Goal: Task Accomplishment & Management: Complete application form

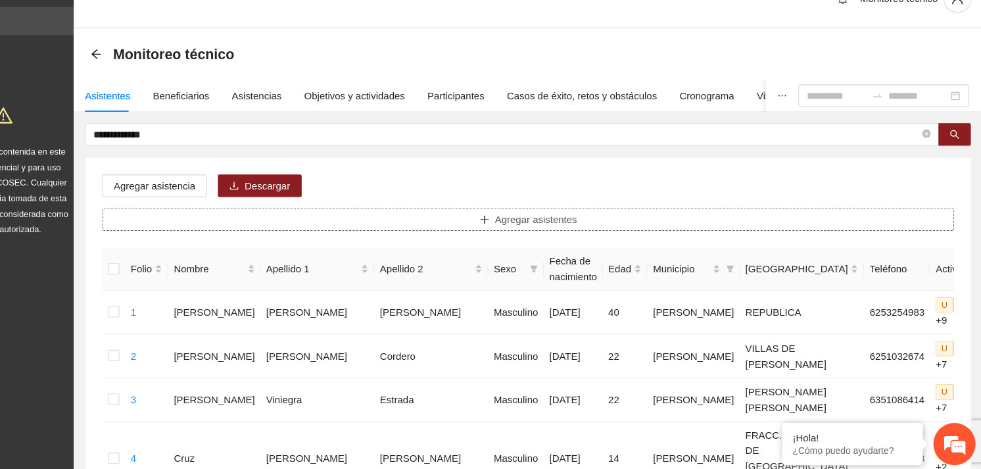
click at [539, 226] on span "Agregar asistentes" at bounding box center [563, 233] width 77 height 14
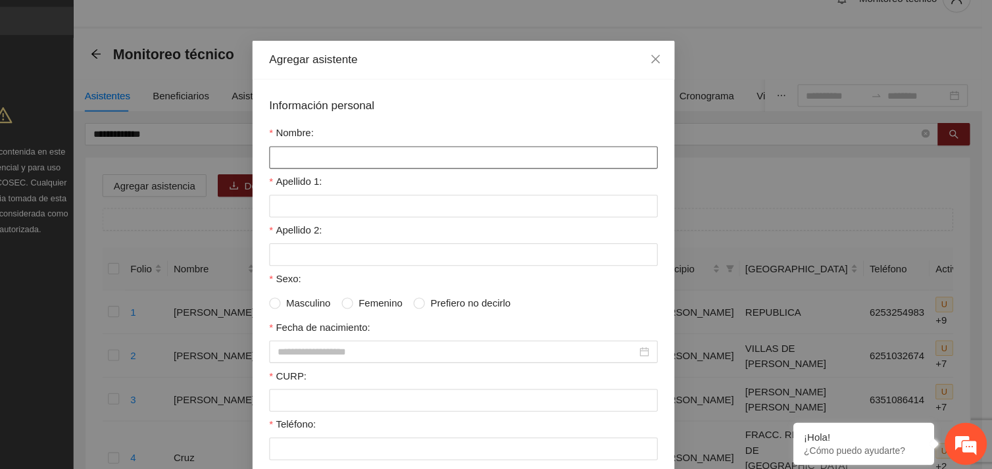
click at [365, 173] on input "Nombre:" at bounding box center [495, 174] width 363 height 21
type input "*"
type input "**********"
type input "*******"
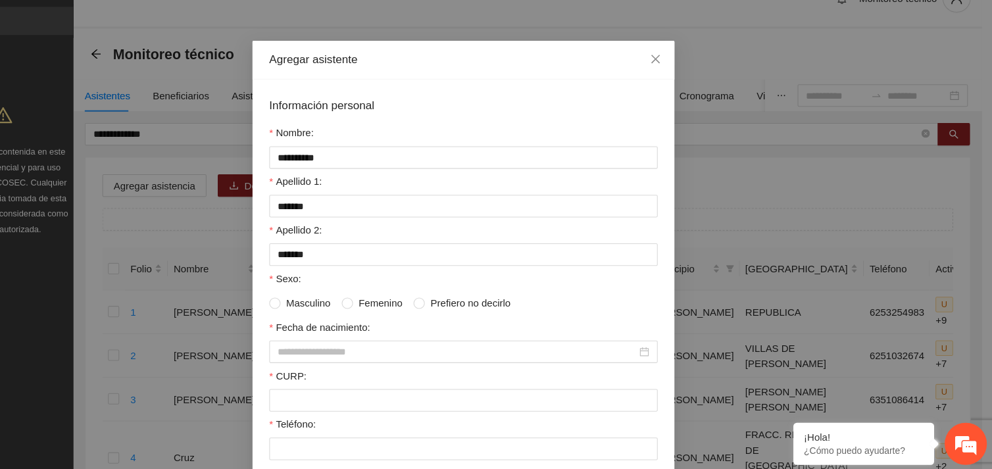
click at [364, 313] on span "Masculino" at bounding box center [351, 311] width 52 height 14
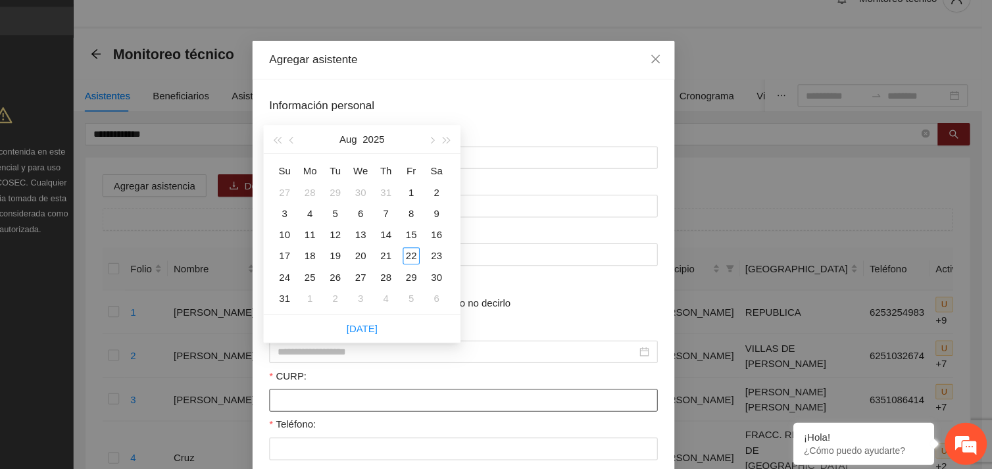
drag, startPoint x: 350, startPoint y: 364, endPoint x: 338, endPoint y: 404, distance: 41.8
click at [338, 404] on input "CURP:" at bounding box center [495, 401] width 363 height 21
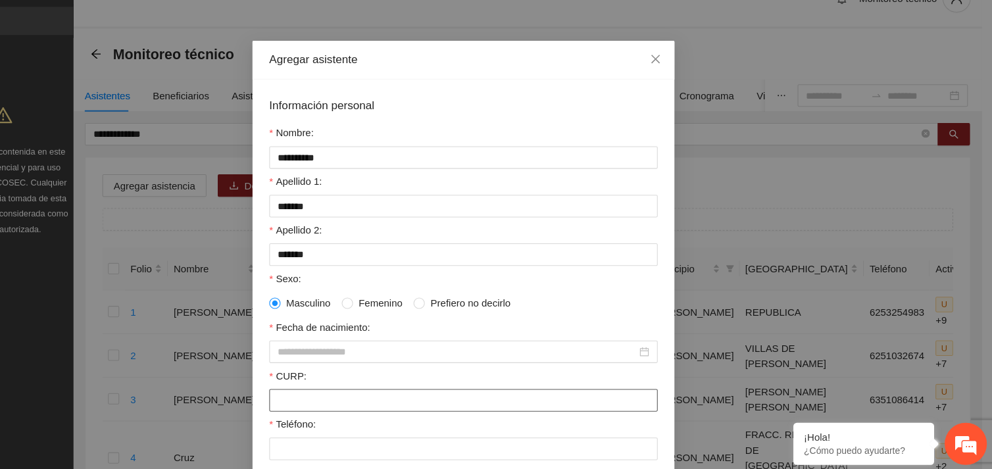
paste input "**********"
type input "**********"
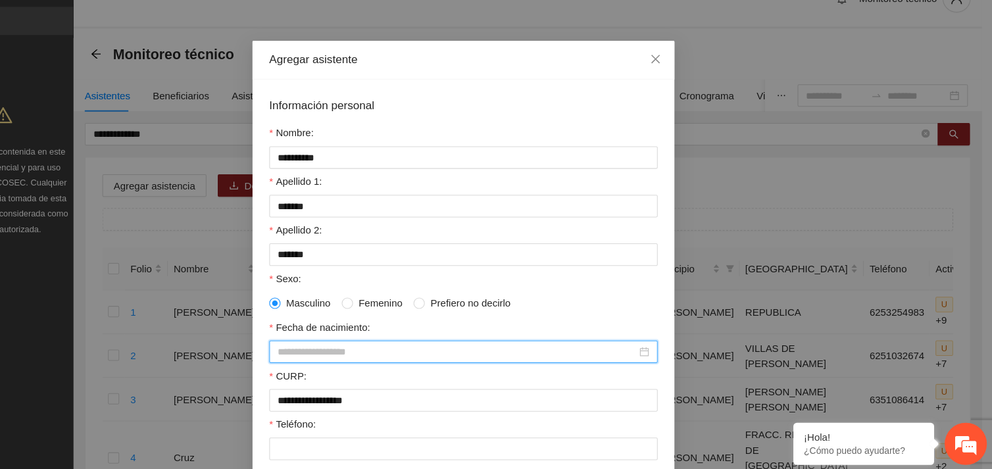
click at [324, 354] on input "Fecha de nacimiento:" at bounding box center [489, 356] width 335 height 14
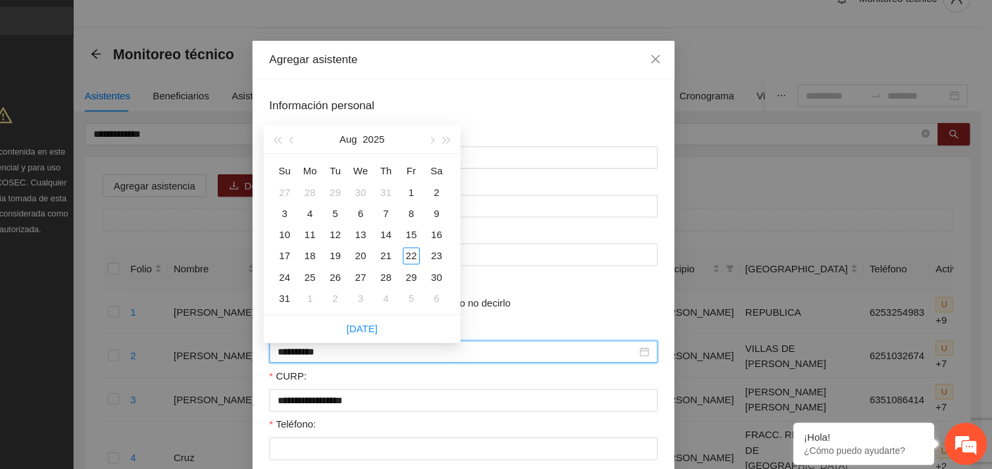
type input "**********"
click at [323, 158] on span "button" at bounding box center [321, 159] width 7 height 7
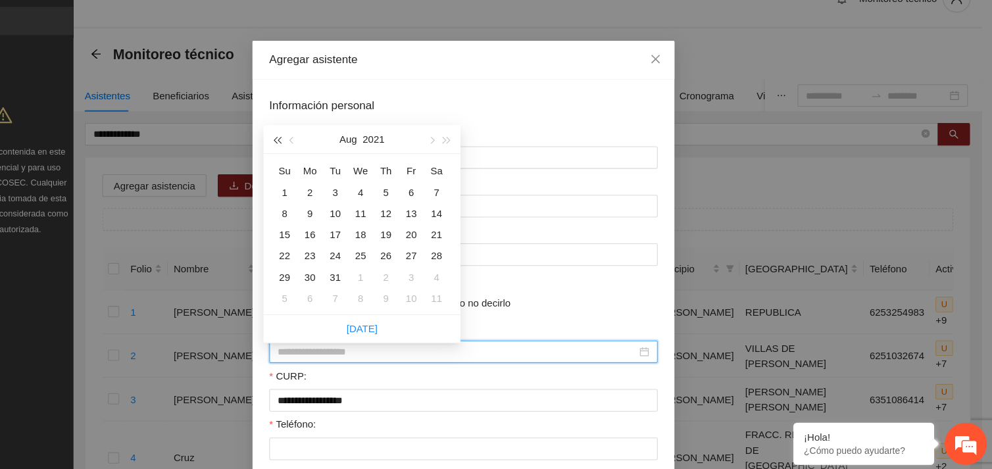
click at [323, 158] on span "button" at bounding box center [321, 159] width 7 height 7
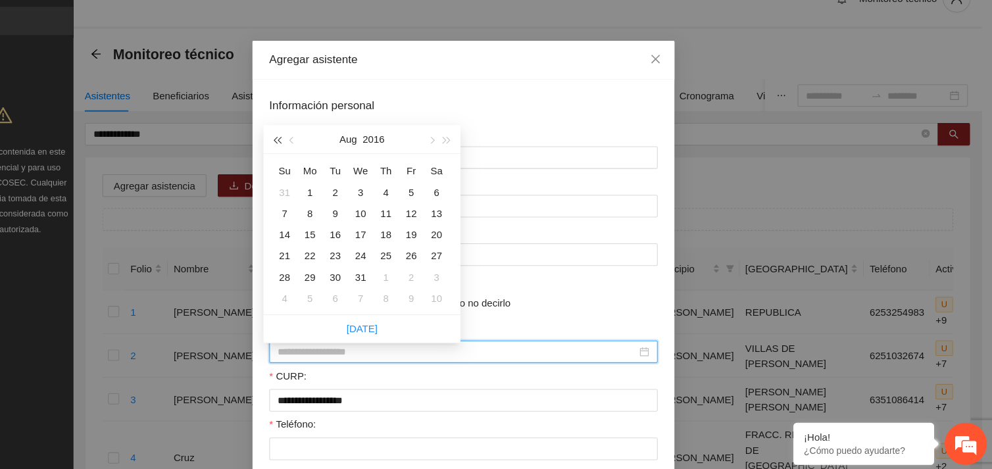
click at [323, 158] on span "button" at bounding box center [321, 159] width 7 height 7
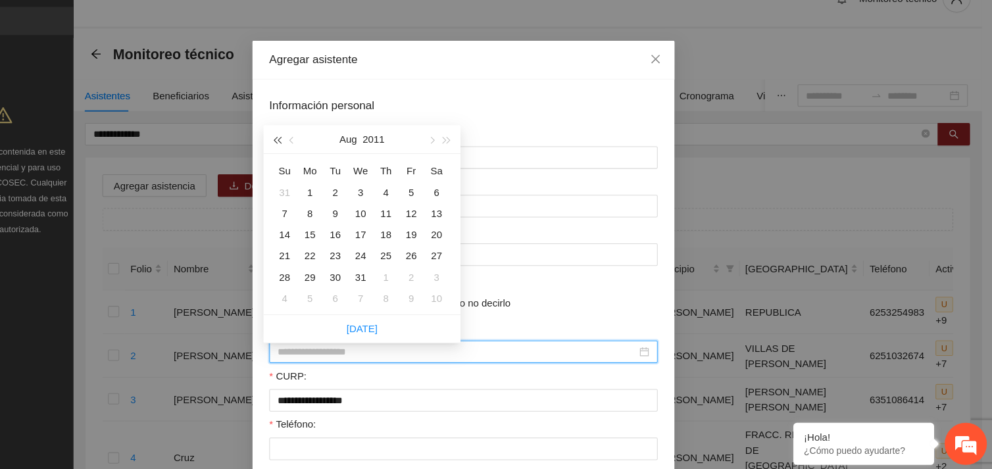
click at [323, 158] on span "button" at bounding box center [321, 159] width 7 height 7
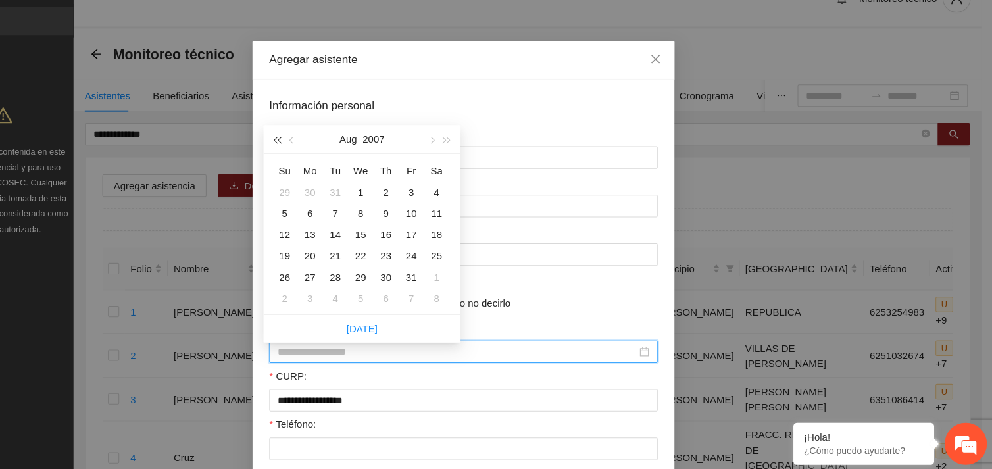
click at [323, 158] on span "button" at bounding box center [321, 159] width 7 height 7
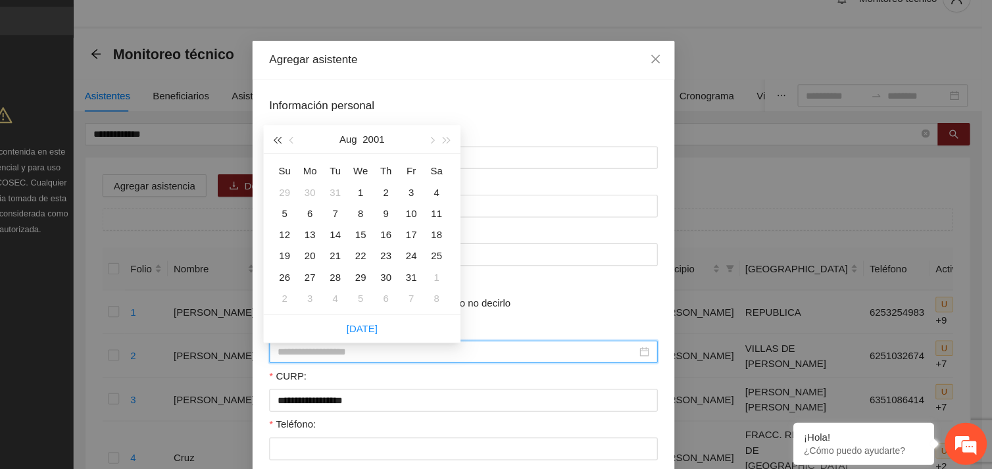
click at [323, 158] on span "button" at bounding box center [321, 159] width 7 height 7
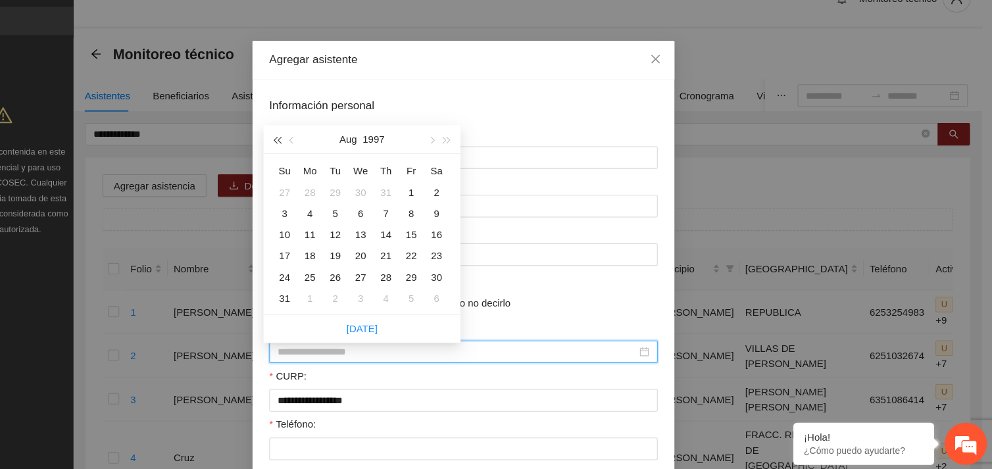
click at [323, 158] on span "button" at bounding box center [321, 159] width 7 height 7
click at [335, 163] on button "button" at bounding box center [336, 158] width 14 height 26
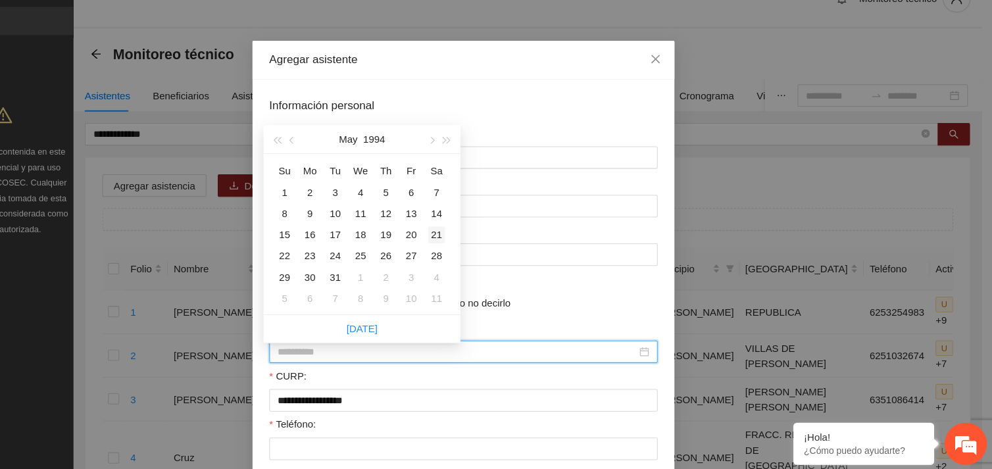
type input "**********"
click at [474, 247] on div "21" at bounding box center [471, 247] width 16 height 16
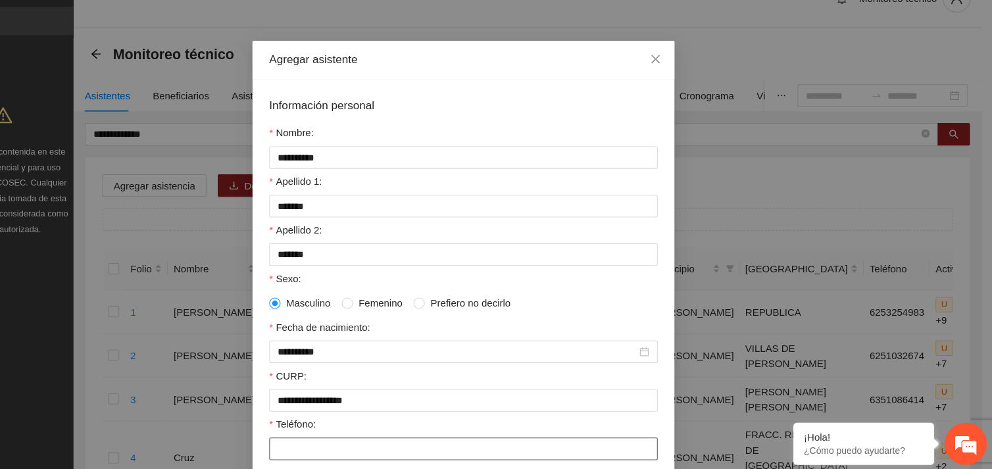
click at [348, 458] on input "Teléfono:" at bounding box center [495, 447] width 363 height 21
type input "**********"
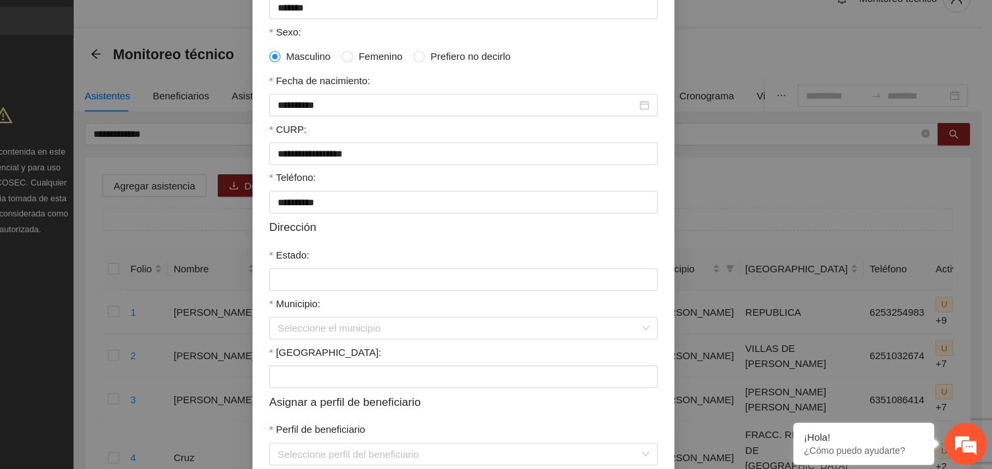
scroll to position [224, 0]
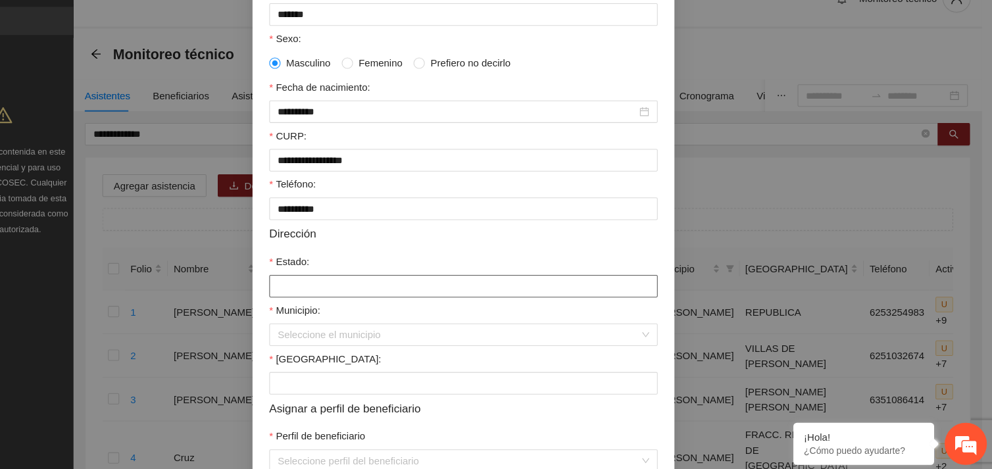
click at [484, 301] on input "Estado:" at bounding box center [495, 295] width 363 height 21
click at [663, 345] on div "Seleccione el municipio" at bounding box center [495, 340] width 363 height 21
type input "*********"
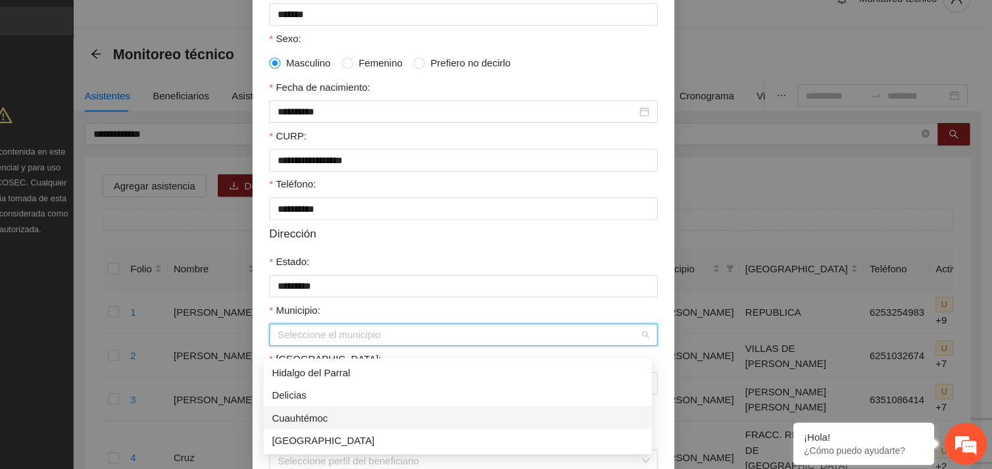
click at [422, 420] on div "Cuauhtémoc" at bounding box center [490, 418] width 347 height 14
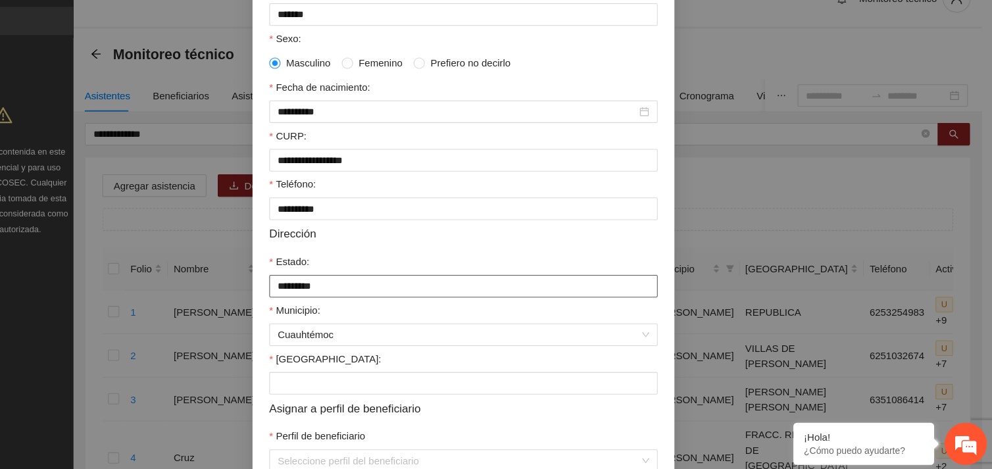
click at [431, 301] on input "*********" at bounding box center [495, 295] width 363 height 21
click at [362, 393] on input "[GEOGRAPHIC_DATA]:" at bounding box center [495, 385] width 363 height 21
type input "*********"
click at [663, 254] on div "Dirección" at bounding box center [495, 246] width 363 height 16
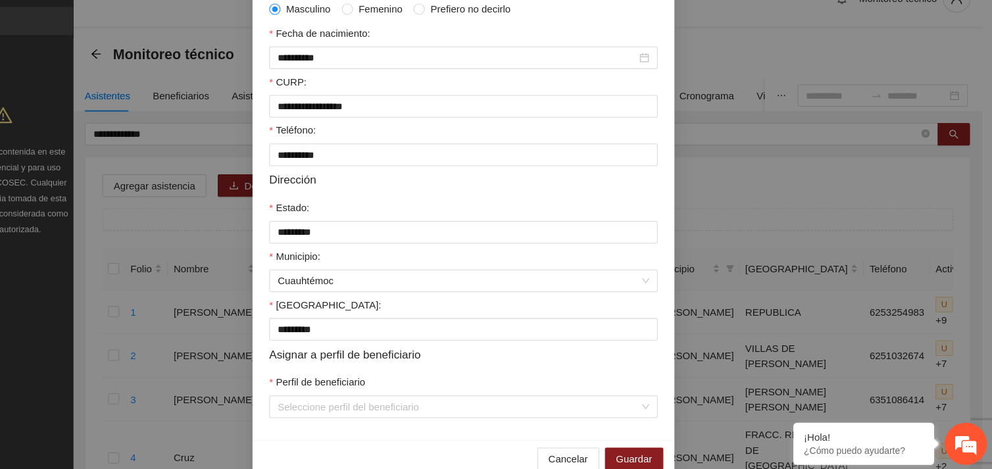
scroll to position [307, 0]
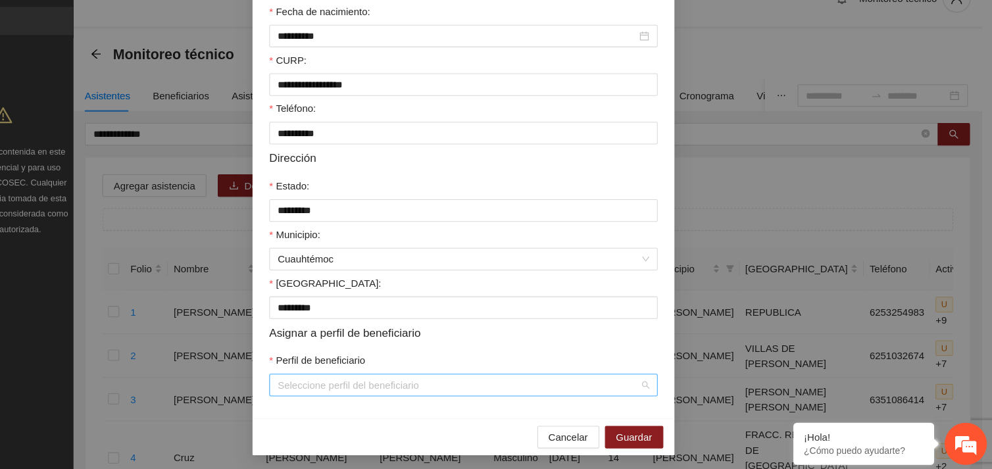
click at [661, 386] on div "Seleccione perfil del beneficiario" at bounding box center [495, 387] width 363 height 21
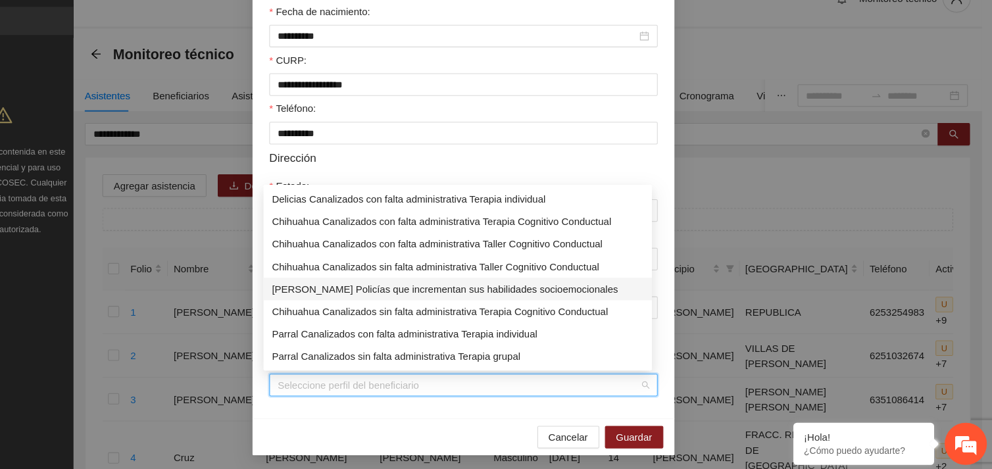
click at [532, 296] on div "[PERSON_NAME] Policías que incrementan sus habilidades socioemocionales" at bounding box center [490, 298] width 347 height 14
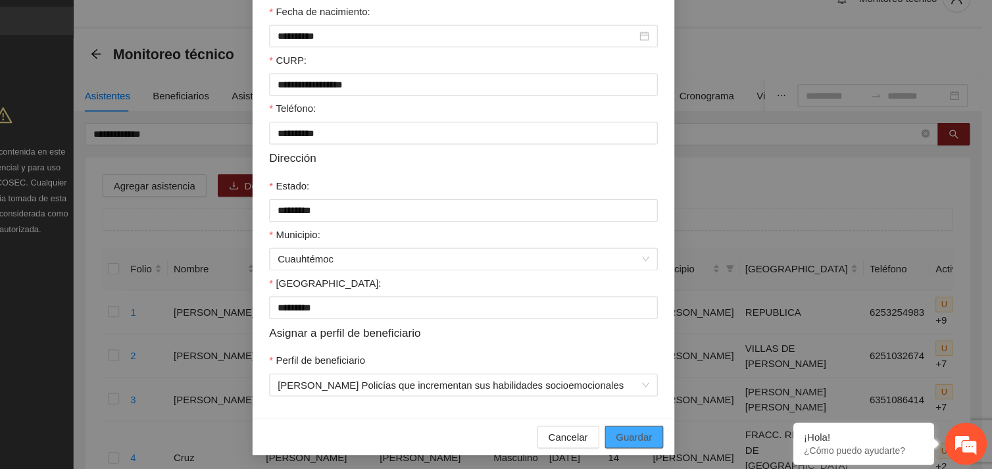
click at [642, 435] on span "Guardar" at bounding box center [655, 436] width 34 height 14
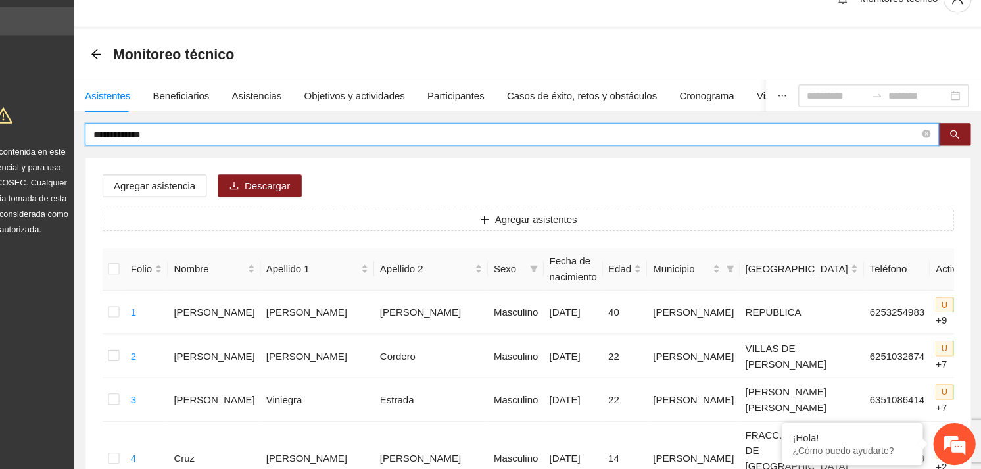
drag, startPoint x: 224, startPoint y: 154, endPoint x: 109, endPoint y: 147, distance: 115.3
type input "**********"
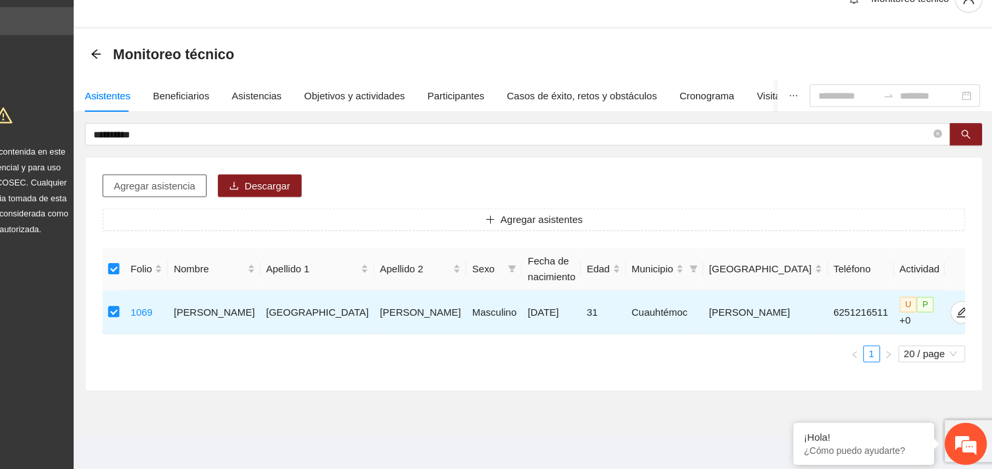
click at [201, 199] on span "Agregar asistencia" at bounding box center [207, 201] width 76 height 14
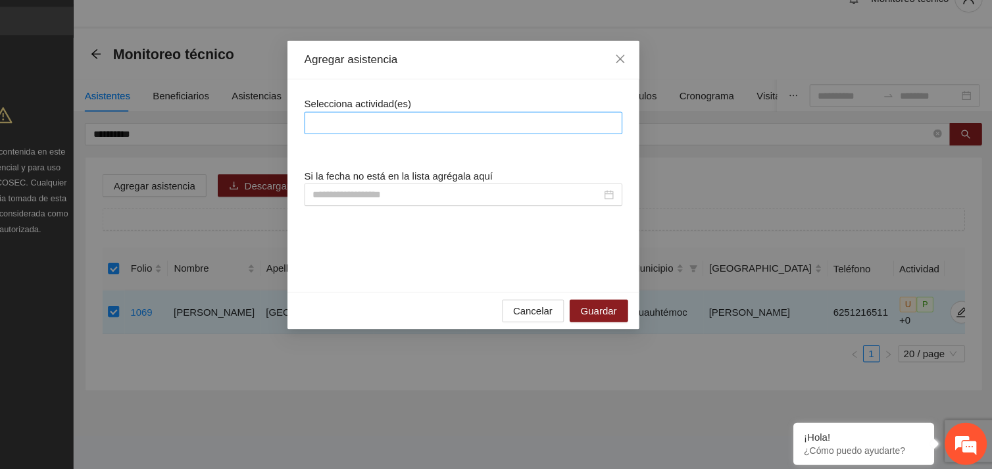
click at [433, 142] on div at bounding box center [495, 143] width 291 height 16
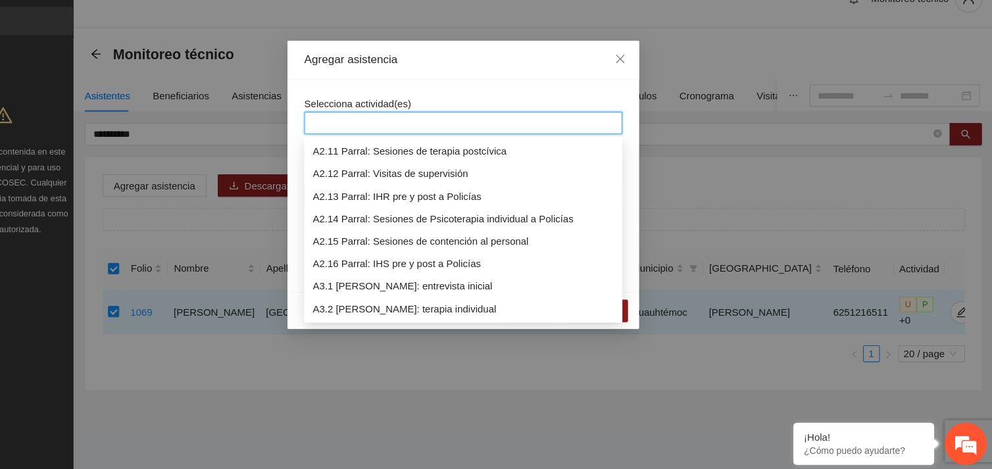
scroll to position [547, 0]
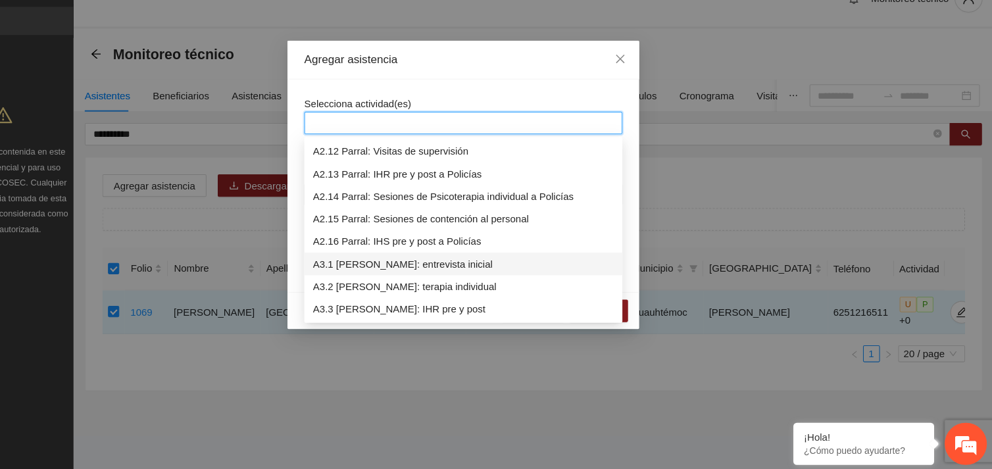
click at [458, 277] on div "A3.1 [PERSON_NAME]: entrevista inicial" at bounding box center [495, 274] width 281 height 14
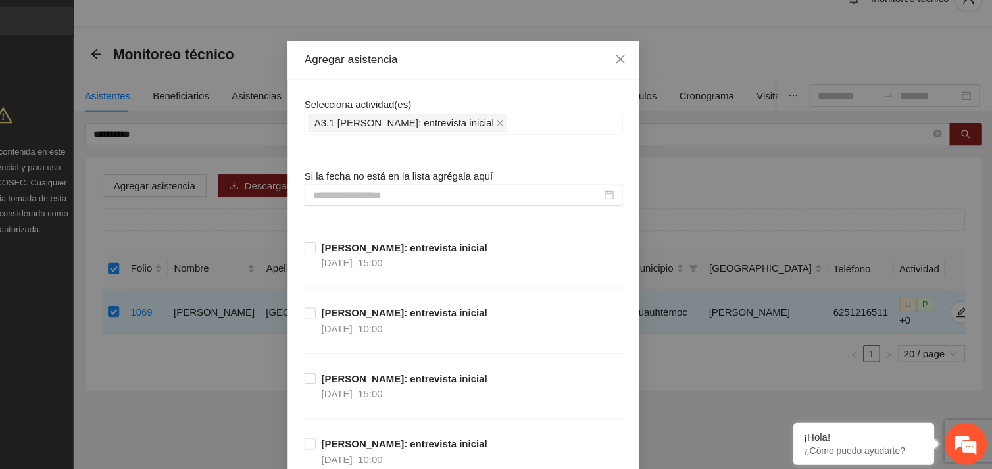
click at [487, 124] on div "Selecciona actividad(es) A3.1 [PERSON_NAME]: entrevista inicial" at bounding box center [495, 136] width 297 height 36
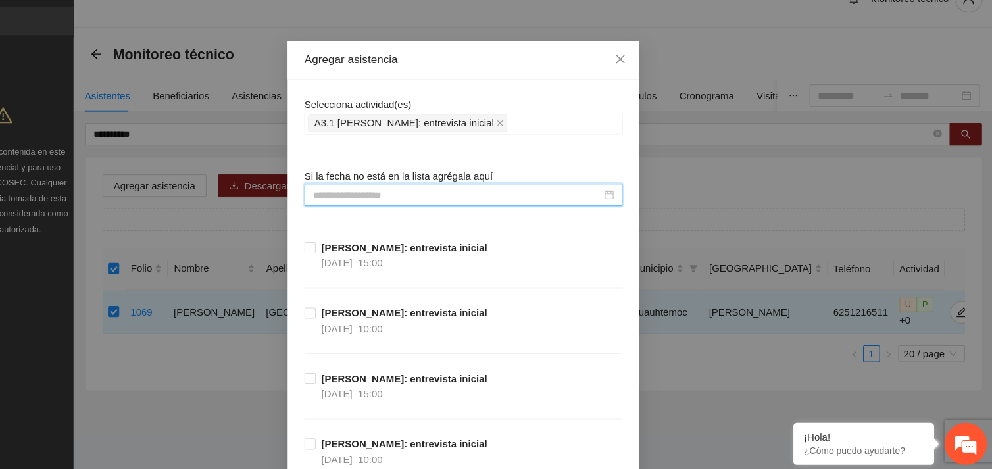
click at [425, 207] on input at bounding box center [490, 210] width 270 height 14
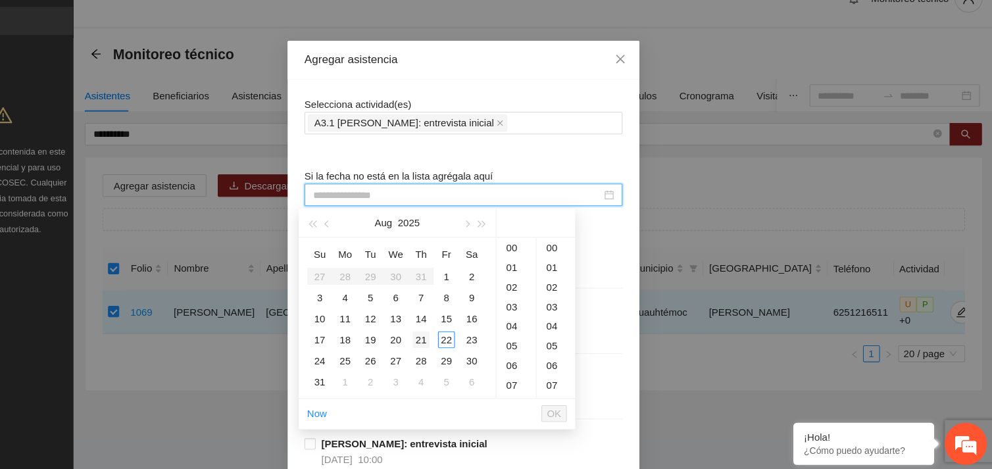
click at [452, 341] on div "21" at bounding box center [456, 345] width 16 height 16
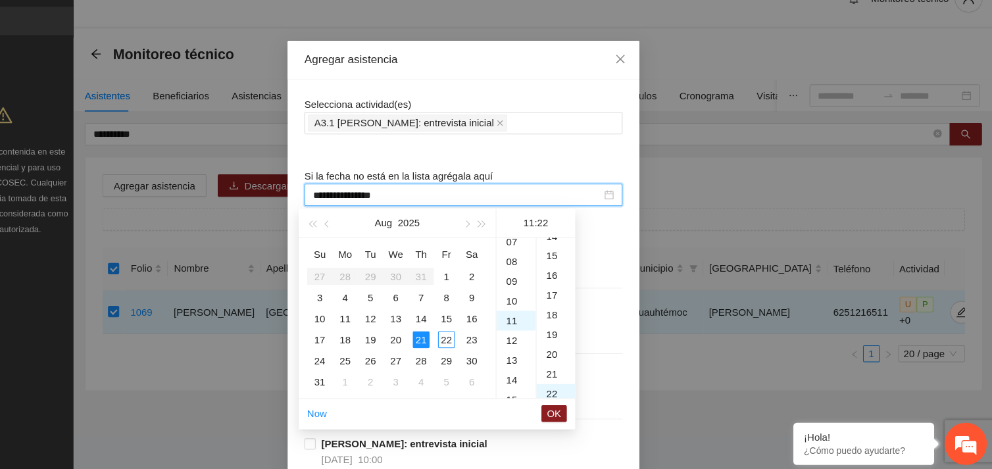
scroll to position [404, 0]
click at [544, 314] on div "14" at bounding box center [545, 315] width 37 height 18
click at [573, 258] on div "00" at bounding box center [582, 259] width 36 height 18
type input "**********"
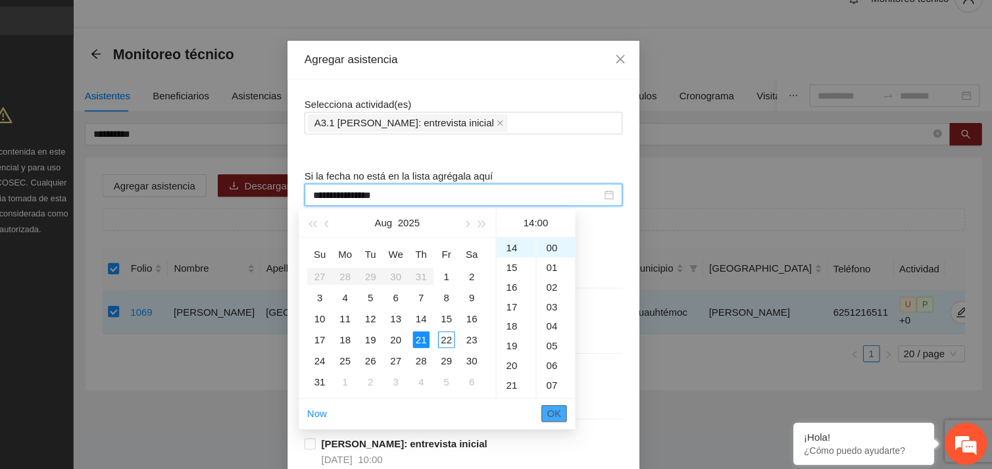
click at [575, 420] on span "OK" at bounding box center [580, 414] width 13 height 14
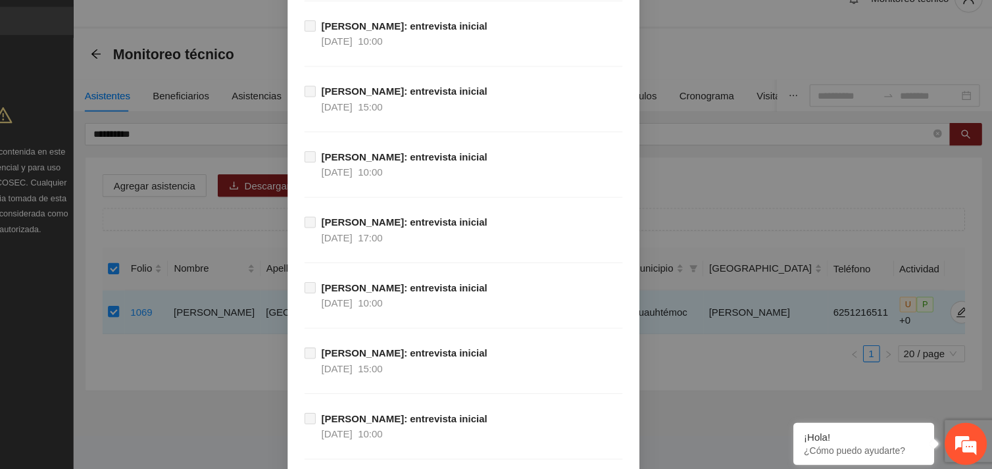
scroll to position [10895, 0]
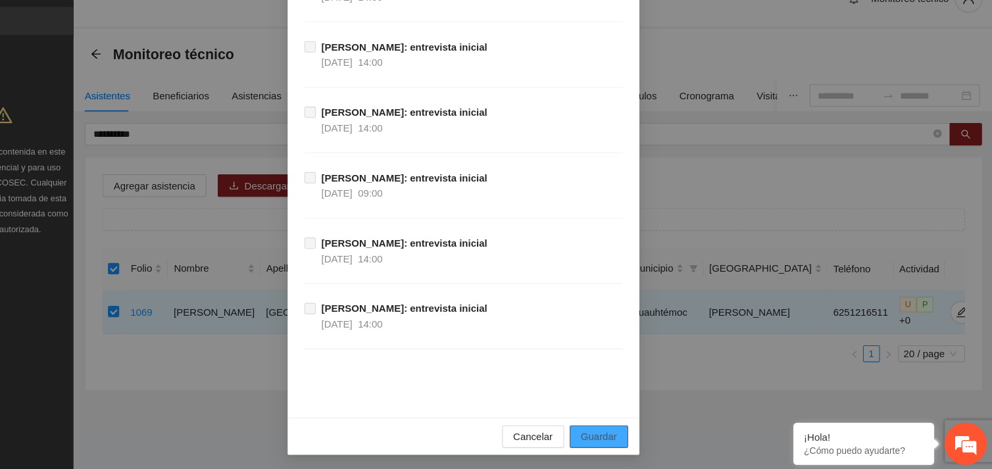
click at [617, 437] on span "Guardar" at bounding box center [623, 436] width 34 height 14
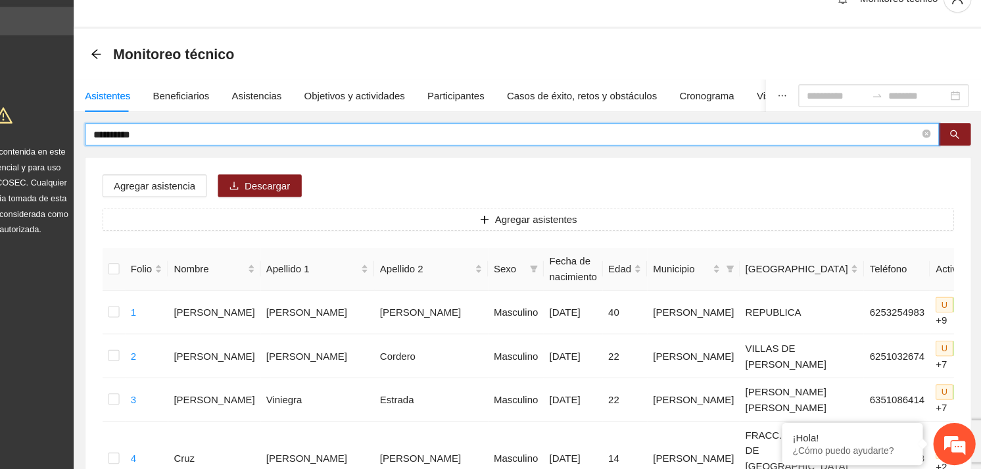
drag, startPoint x: 212, startPoint y: 153, endPoint x: 125, endPoint y: 161, distance: 87.9
type input "********"
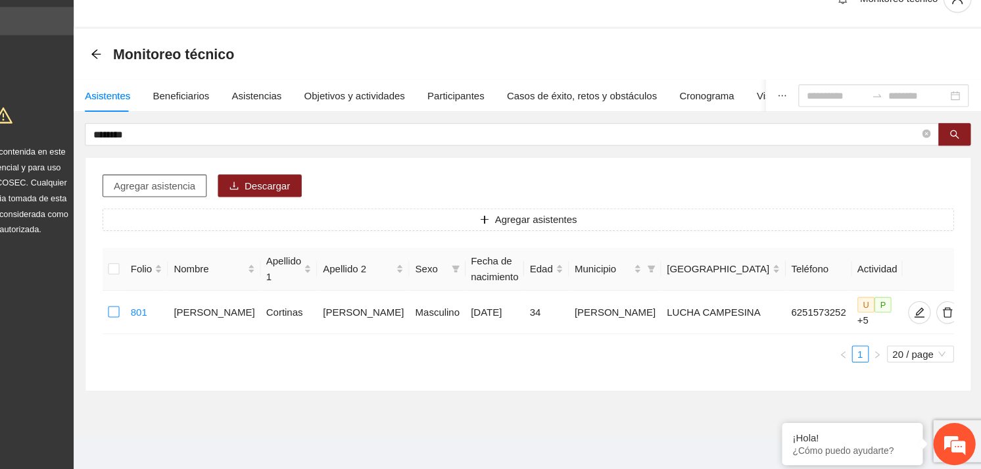
click at [225, 194] on div "Agregar asistencia Descargar Agregar asistentes Folio Nombre Apellido 1 Apellid…" at bounding box center [556, 284] width 827 height 218
click at [225, 194] on span "Agregar asistencia" at bounding box center [207, 201] width 76 height 14
click at [170, 313] on label at bounding box center [169, 319] width 11 height 14
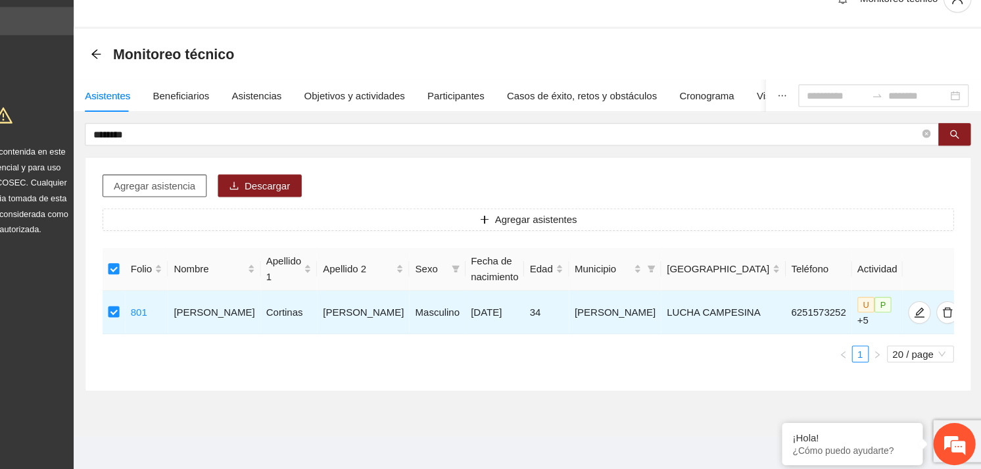
click at [206, 197] on span "Agregar asistencia" at bounding box center [207, 201] width 76 height 14
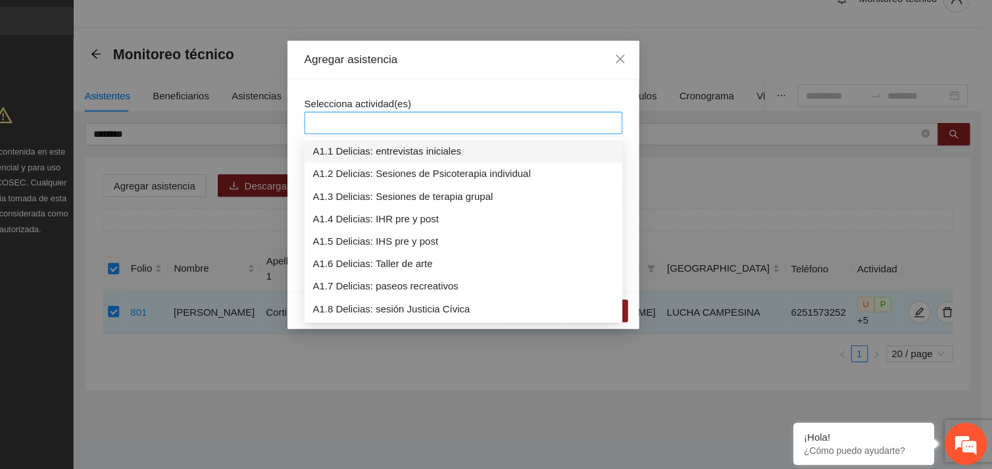
click at [458, 143] on div at bounding box center [495, 143] width 291 height 16
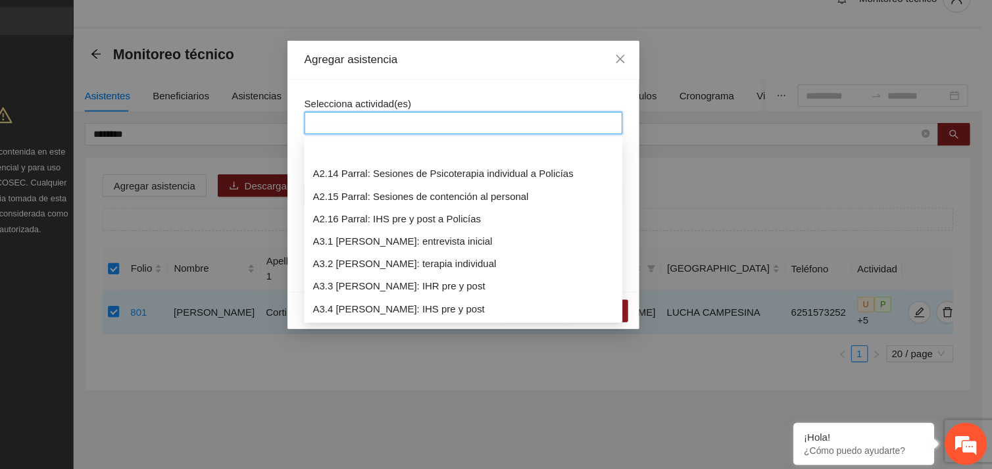
scroll to position [715, 0]
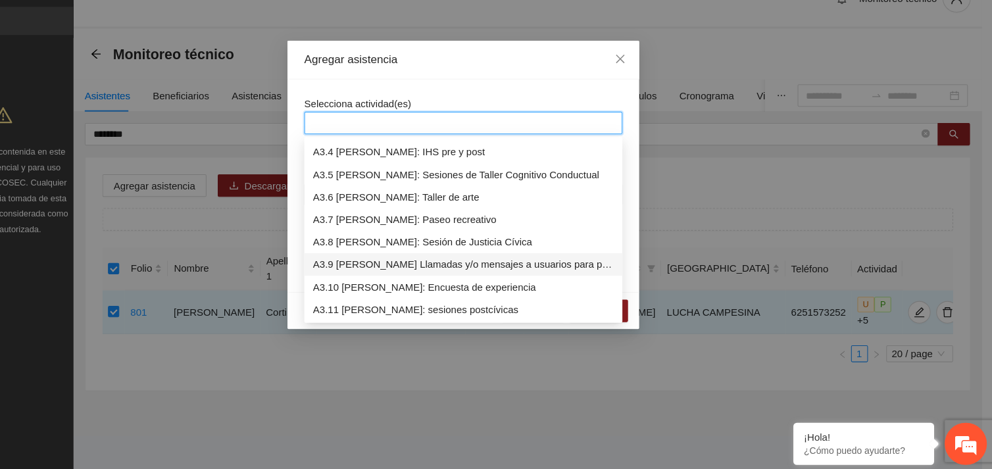
click at [450, 277] on div "A3.9 [PERSON_NAME] Llamadas y/o mensajes a usuarios para programación, seguimie…" at bounding box center [495, 275] width 281 height 14
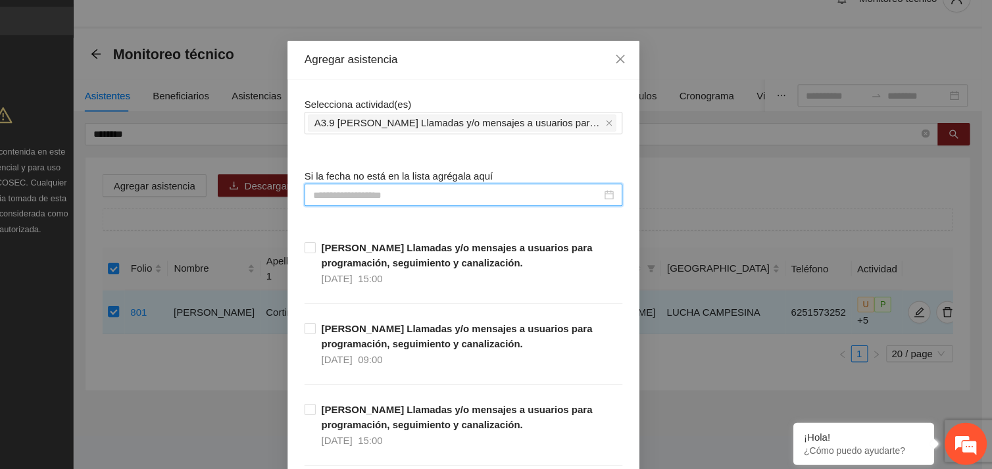
click at [410, 208] on input at bounding box center [490, 210] width 270 height 14
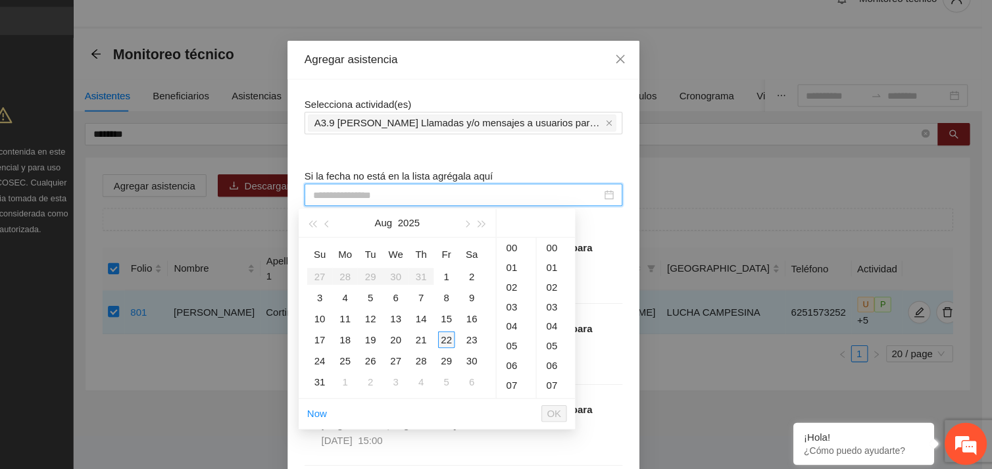
click at [481, 343] on div "22" at bounding box center [480, 345] width 16 height 16
type input "**********"
click at [539, 254] on div "11" at bounding box center [545, 260] width 37 height 18
click at [588, 254] on div "31" at bounding box center [582, 260] width 36 height 18
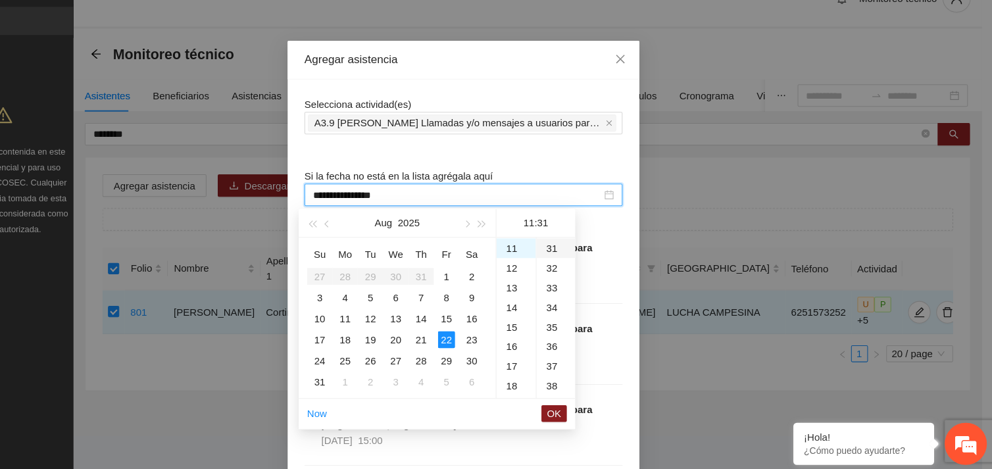
click at [588, 254] on div "31" at bounding box center [582, 260] width 36 height 18
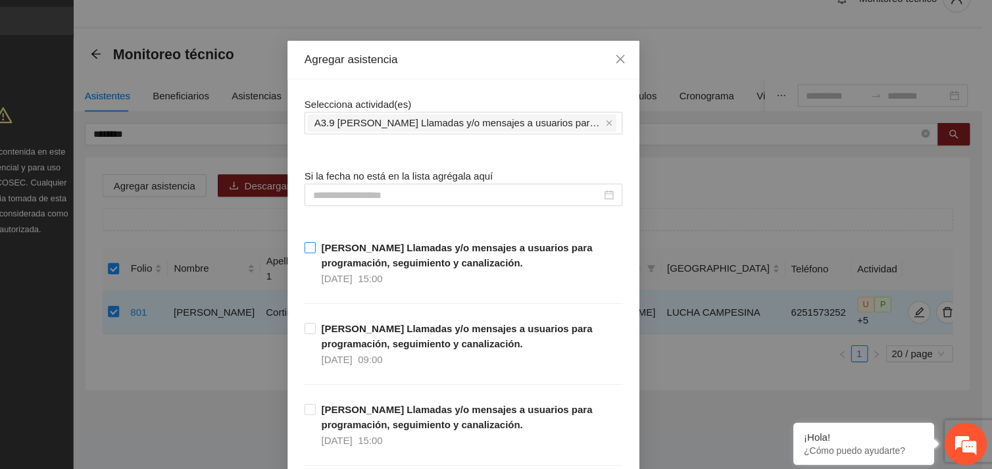
click at [600, 257] on span "[PERSON_NAME] Llamadas y/o mensajes a usuarios para programación, seguimiento y…" at bounding box center [501, 273] width 287 height 43
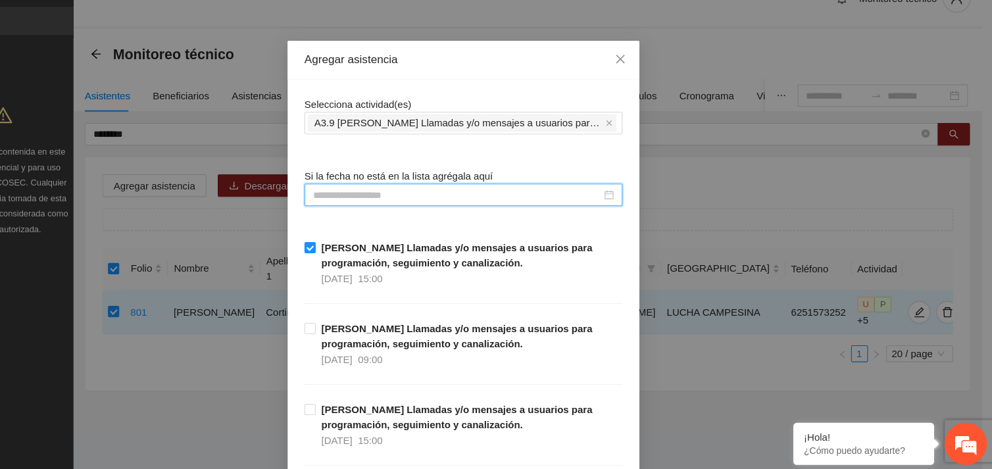
click at [490, 210] on input at bounding box center [490, 210] width 270 height 14
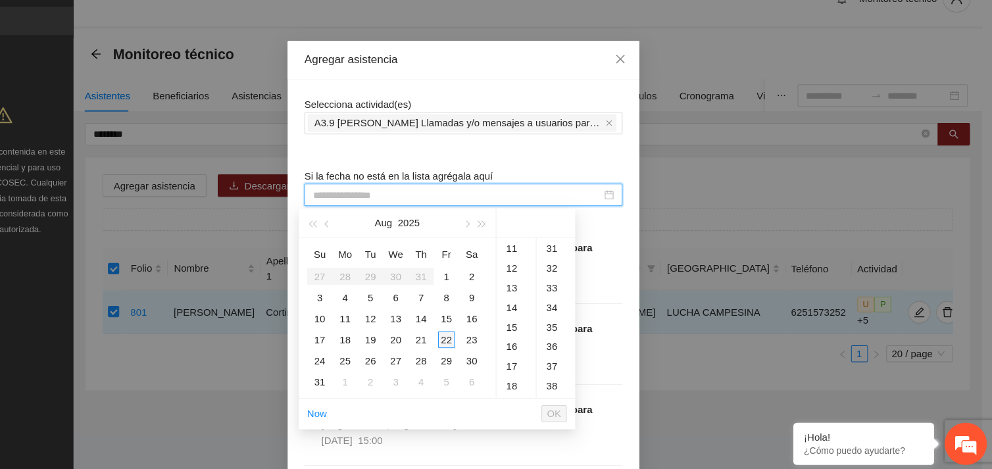
click at [476, 349] on div "22" at bounding box center [480, 345] width 16 height 16
click at [581, 264] on div "27" at bounding box center [582, 267] width 36 height 18
type input "**********"
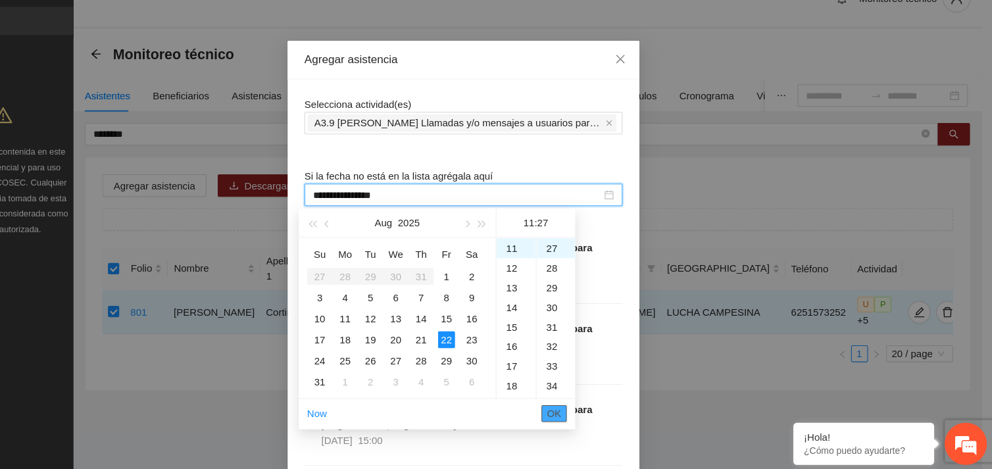
click at [578, 414] on span "OK" at bounding box center [580, 414] width 13 height 14
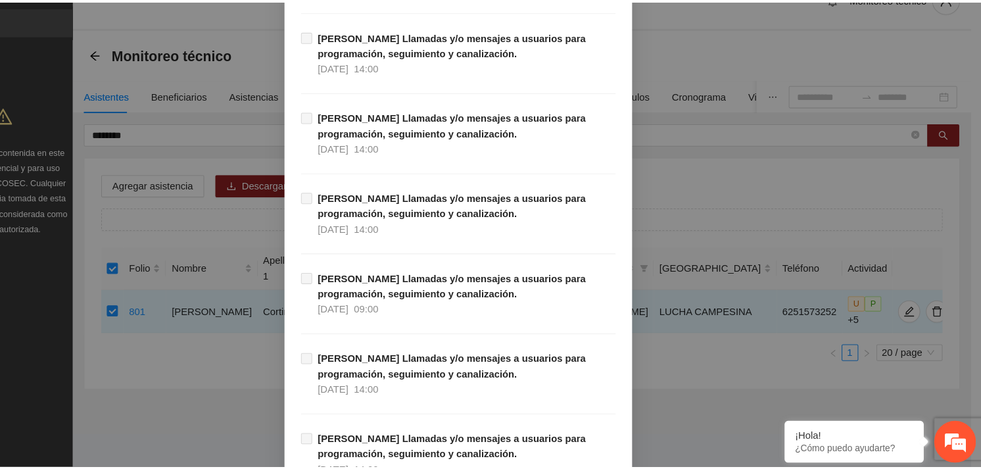
scroll to position [13420, 0]
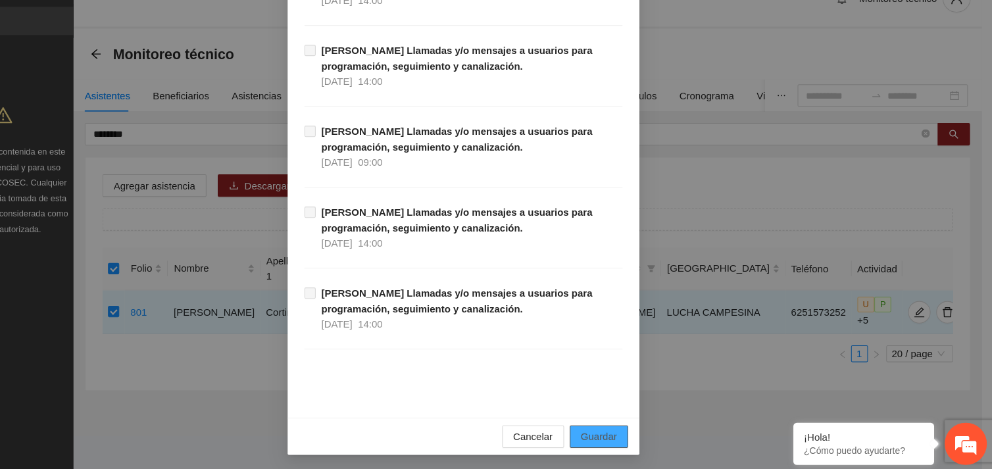
click at [629, 430] on span "Guardar" at bounding box center [623, 436] width 34 height 14
